Goal: Navigation & Orientation: Find specific page/section

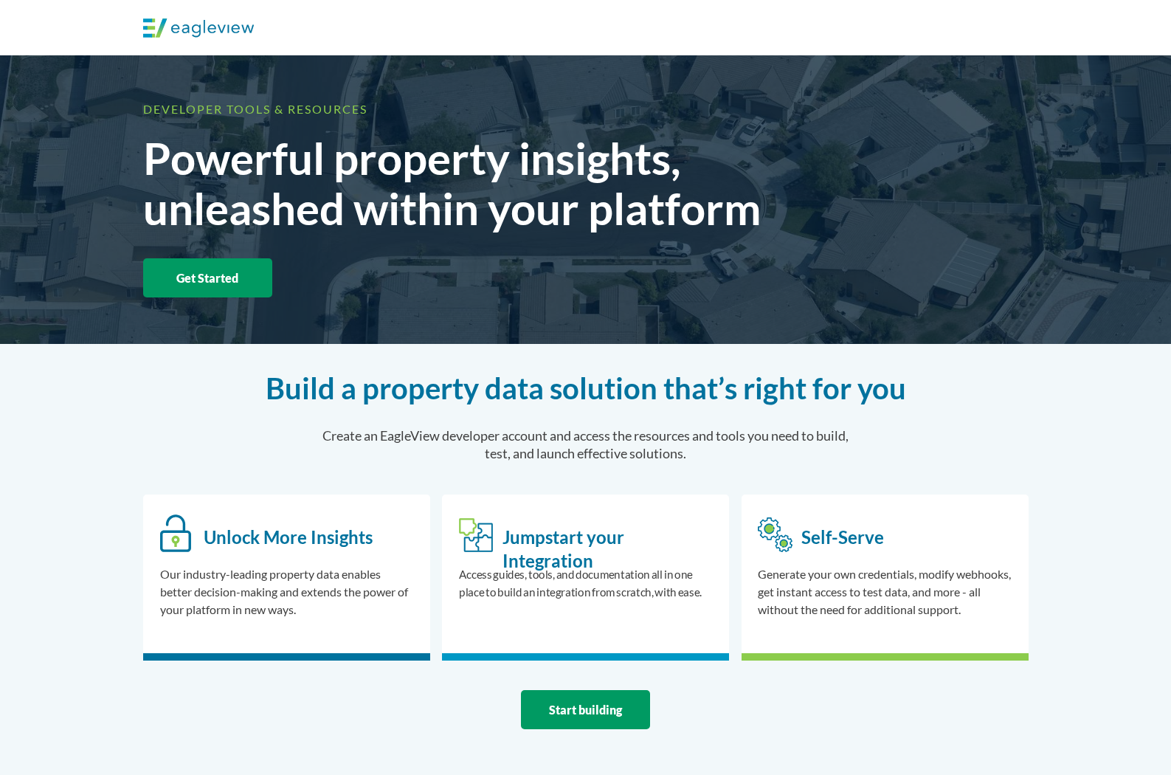
click at [168, 24] on img at bounding box center [198, 27] width 111 height 19
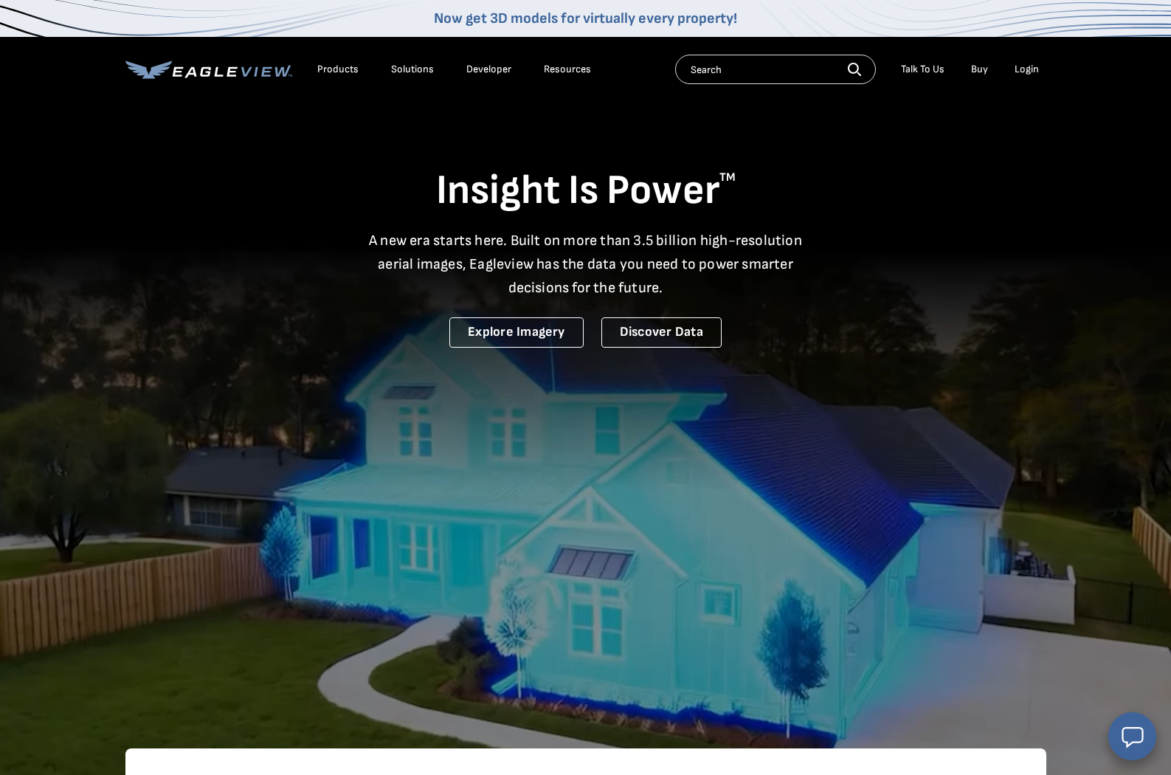
click at [331, 69] on div "Products" at bounding box center [337, 69] width 41 height 13
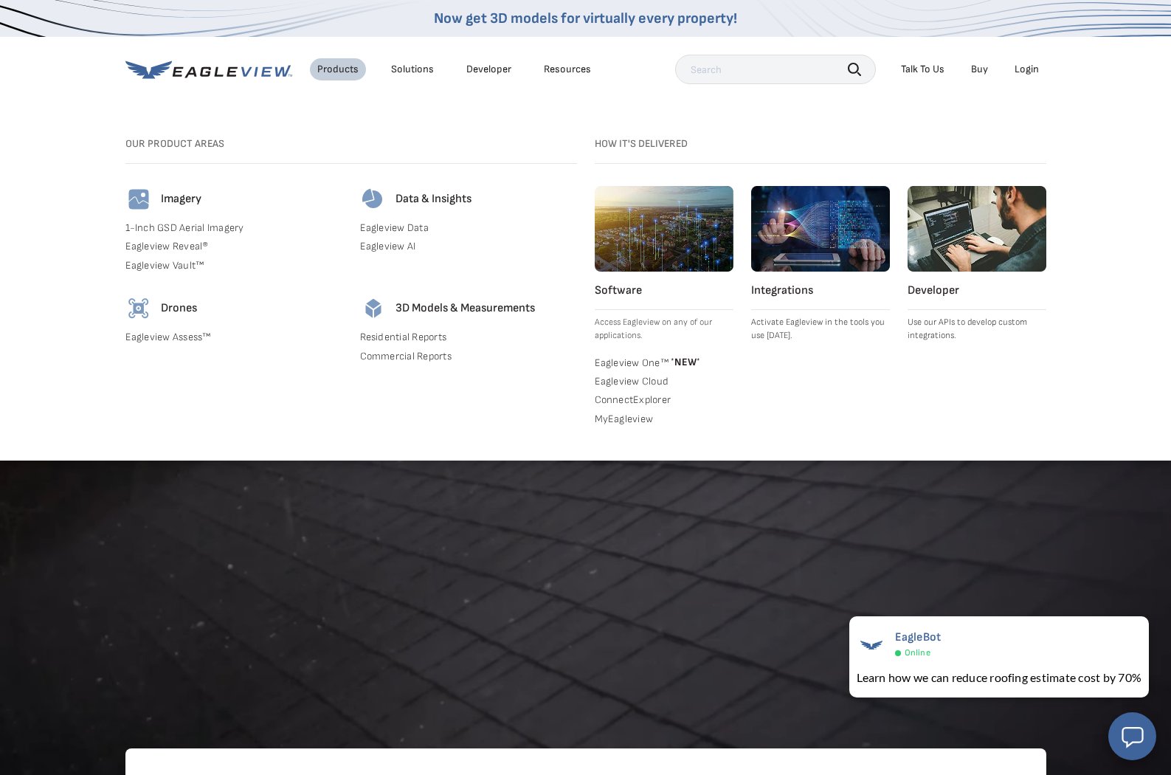
click at [770, 322] on p "Activate Eagleview in the tools you use [DATE]." at bounding box center [820, 329] width 139 height 27
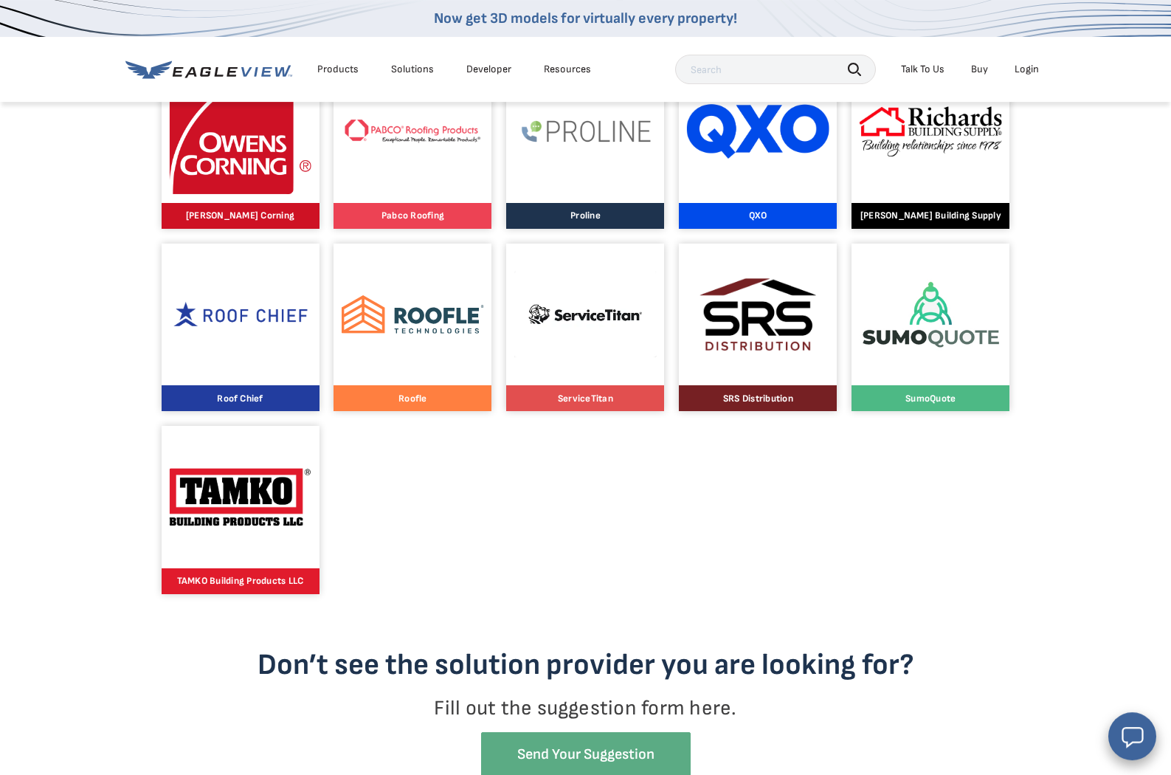
scroll to position [1430, 0]
